Goal: Task Accomplishment & Management: Manage account settings

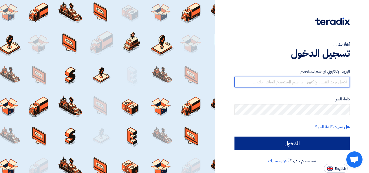
type input "[EMAIL_ADDRESS][DOMAIN_NAME]"
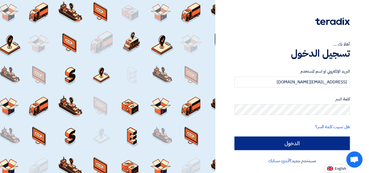
click at [293, 145] on input "الدخول" at bounding box center [292, 144] width 115 height 14
type input "Sign in"
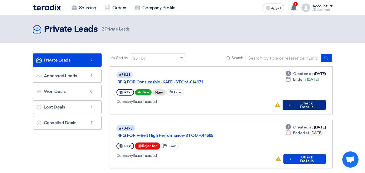
click at [297, 101] on button "Check details Check Details" at bounding box center [304, 105] width 43 height 10
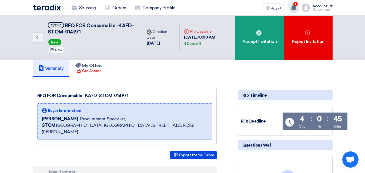
click at [292, 7] on use at bounding box center [293, 8] width 5 height 6
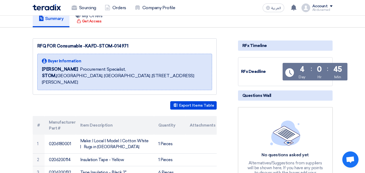
scroll to position [108, 0]
